Goal: Navigation & Orientation: Find specific page/section

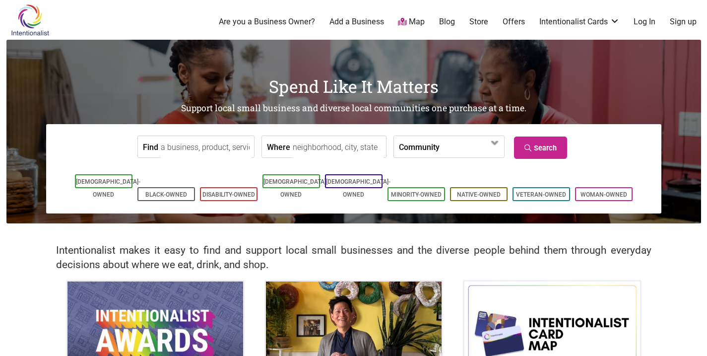
click at [473, 20] on link "Store" at bounding box center [478, 21] width 19 height 11
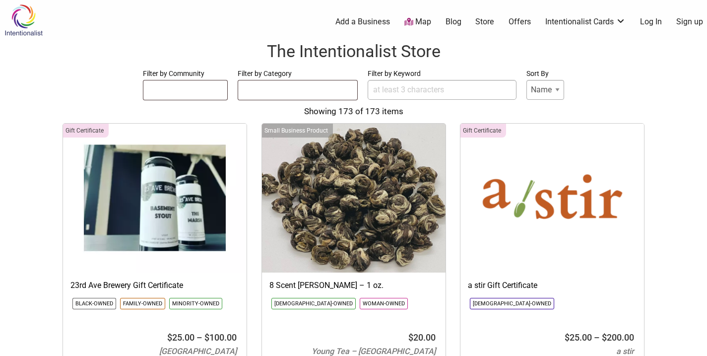
select select
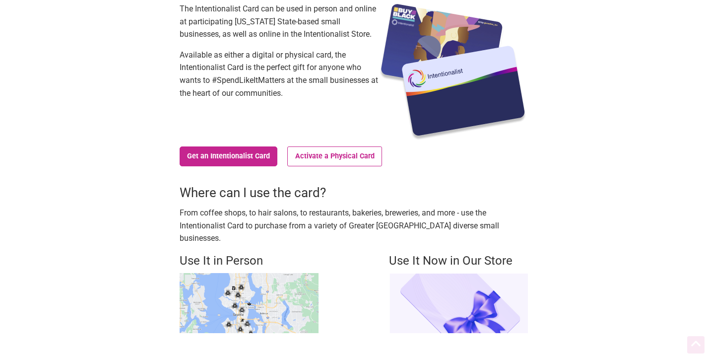
scroll to position [176, 0]
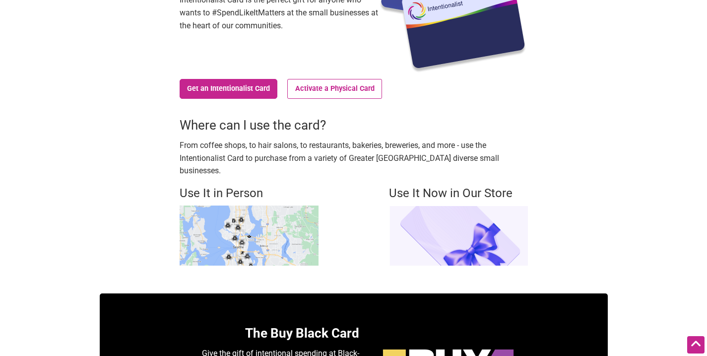
click at [252, 222] on img at bounding box center [249, 235] width 139 height 60
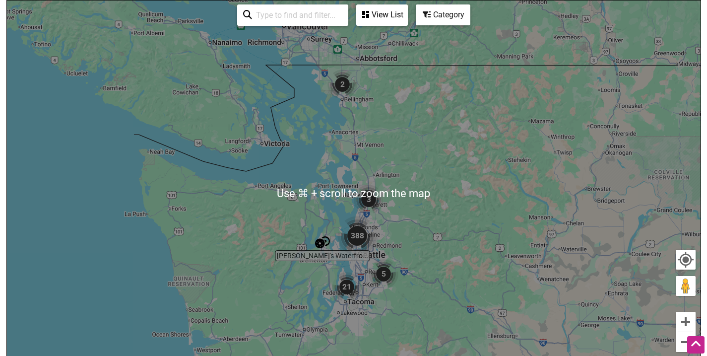
scroll to position [157, 0]
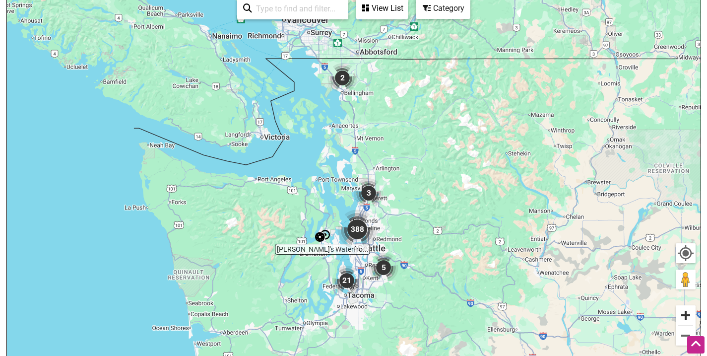
click at [682, 318] on button "Zoom in" at bounding box center [686, 315] width 20 height 20
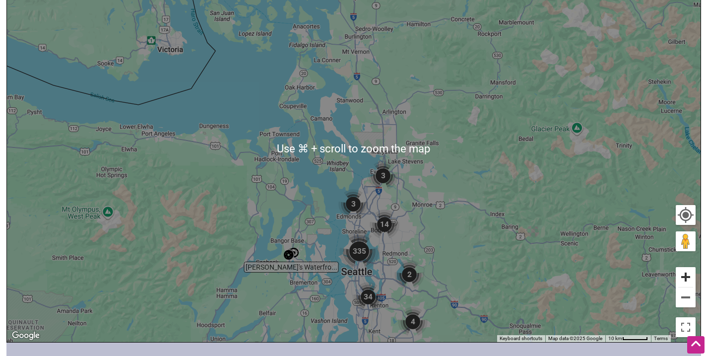
scroll to position [228, 0]
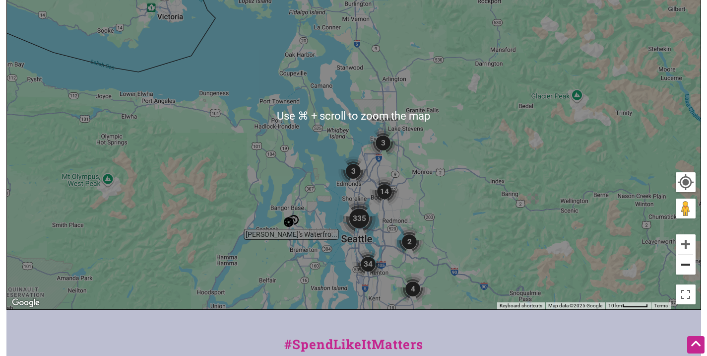
click at [690, 273] on button "Zoom out" at bounding box center [686, 264] width 20 height 20
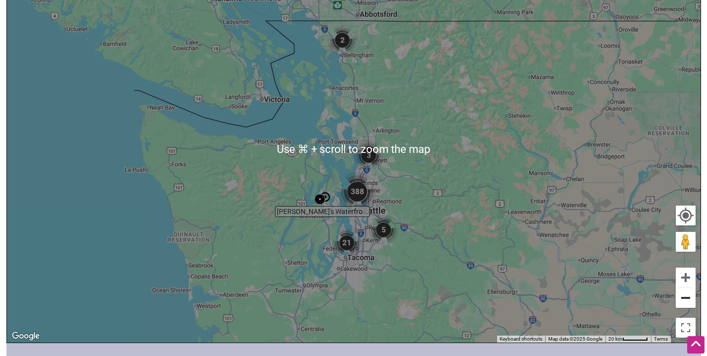
scroll to position [130, 0]
